Goal: Information Seeking & Learning: Learn about a topic

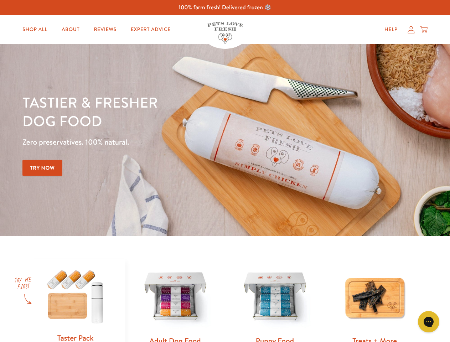
click at [225, 171] on div "Tastier & fresher dog food Zero preservatives. 100% natural. Try Now" at bounding box center [157, 140] width 270 height 94
click at [428, 321] on icon "Open gorgias live chat" at bounding box center [428, 321] width 7 height 7
